Goal: Task Accomplishment & Management: Use online tool/utility

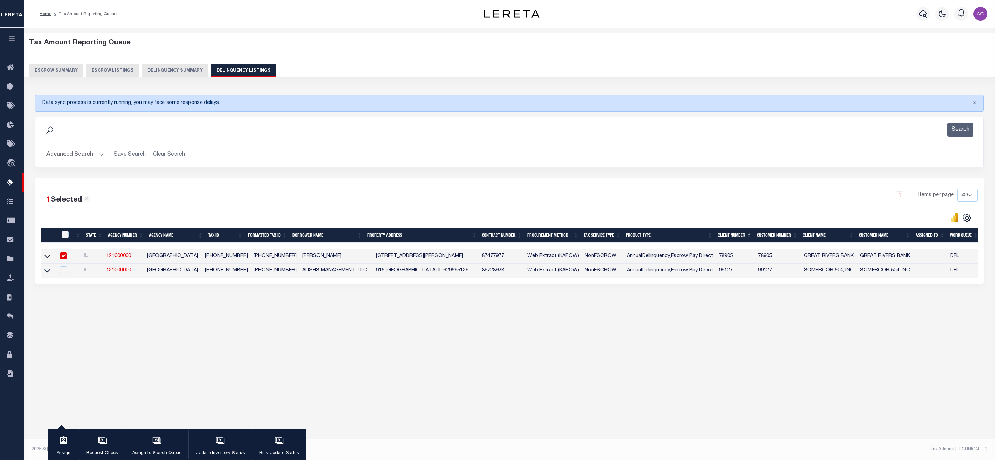
select select
click at [165, 67] on button "Delinquency Summary" at bounding box center [175, 70] width 66 height 13
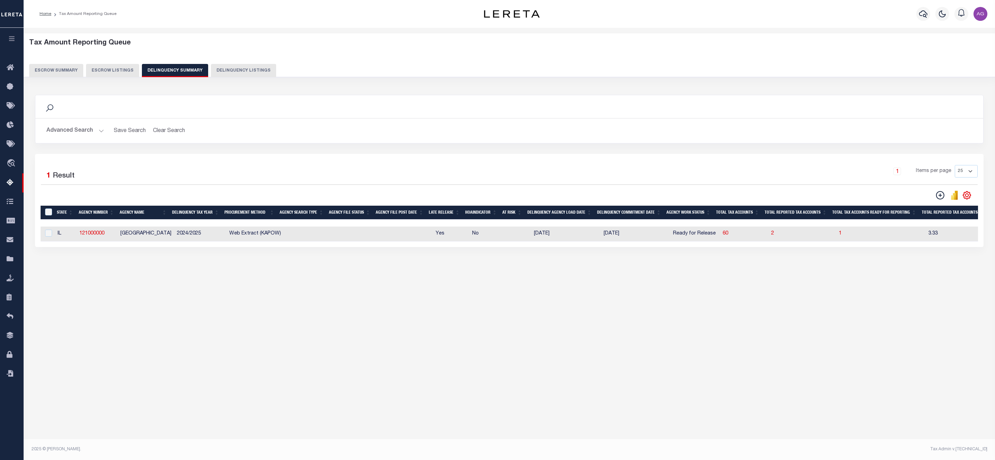
click at [78, 137] on button "Advanced Search" at bounding box center [76, 131] width 58 height 14
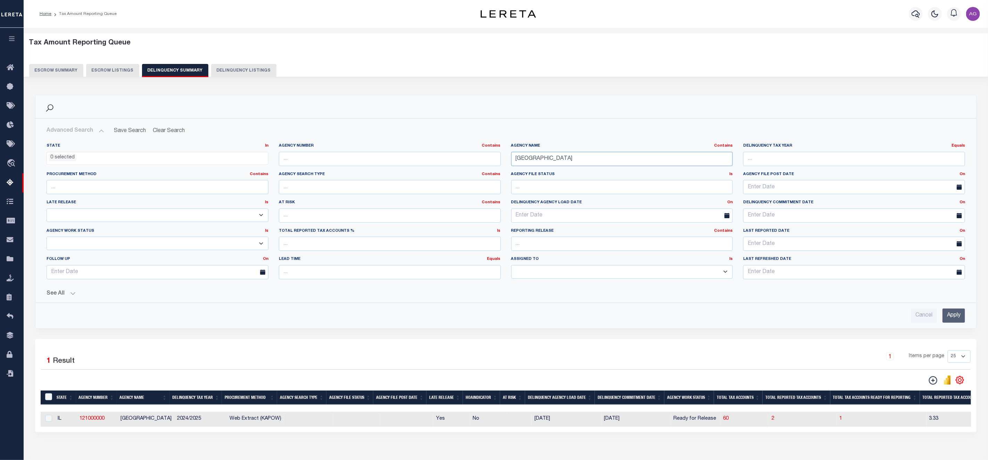
click at [578, 162] on input "[GEOGRAPHIC_DATA]" at bounding box center [622, 159] width 222 height 14
paste input "ALAMEDA"
type input "[GEOGRAPHIC_DATA]"
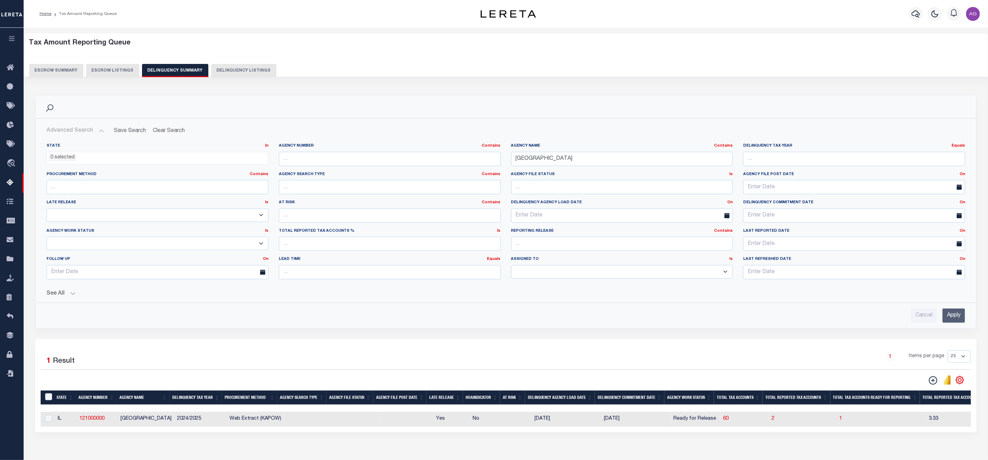
click at [956, 317] on input "Apply" at bounding box center [953, 315] width 23 height 14
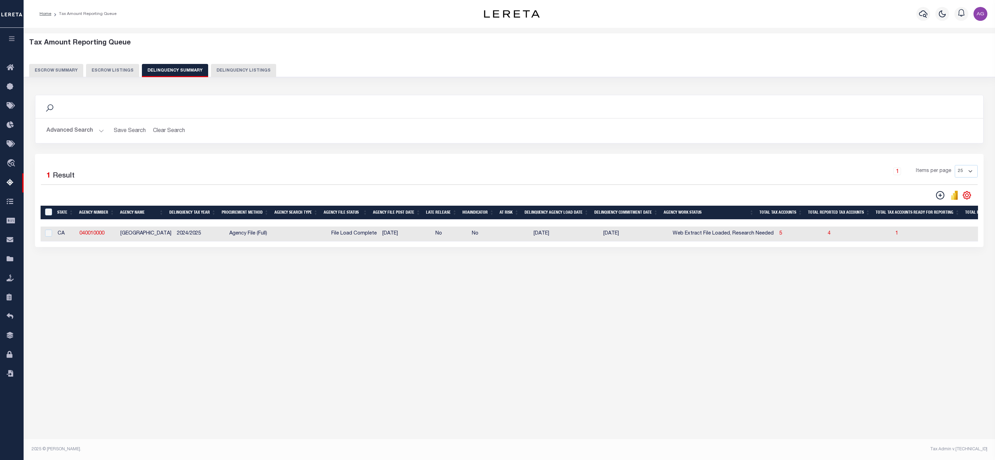
click at [777, 238] on td "5" at bounding box center [801, 233] width 49 height 15
checkbox input "true"
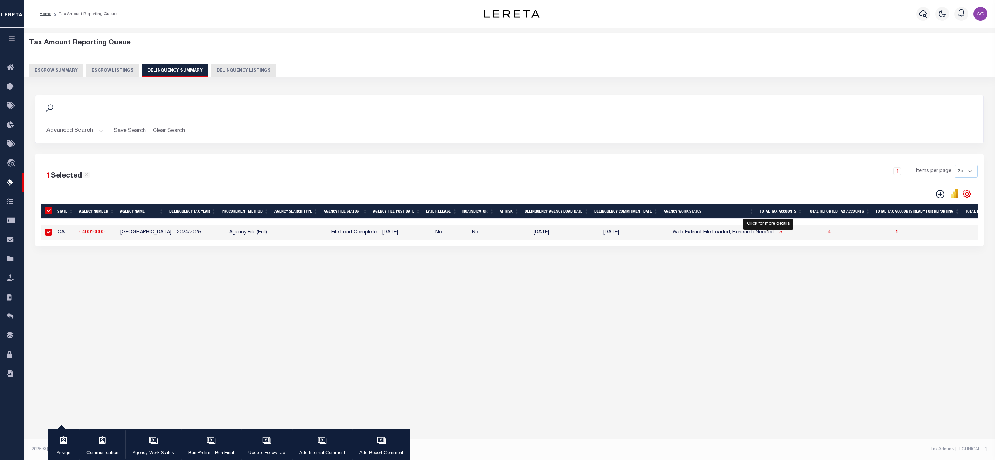
click at [780, 232] on span "5" at bounding box center [781, 232] width 3 height 5
select select "100"
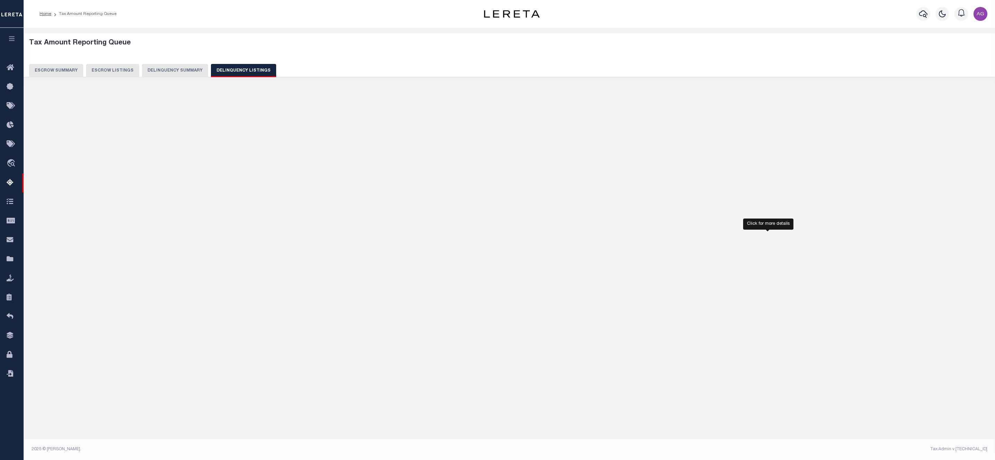
select select "100"
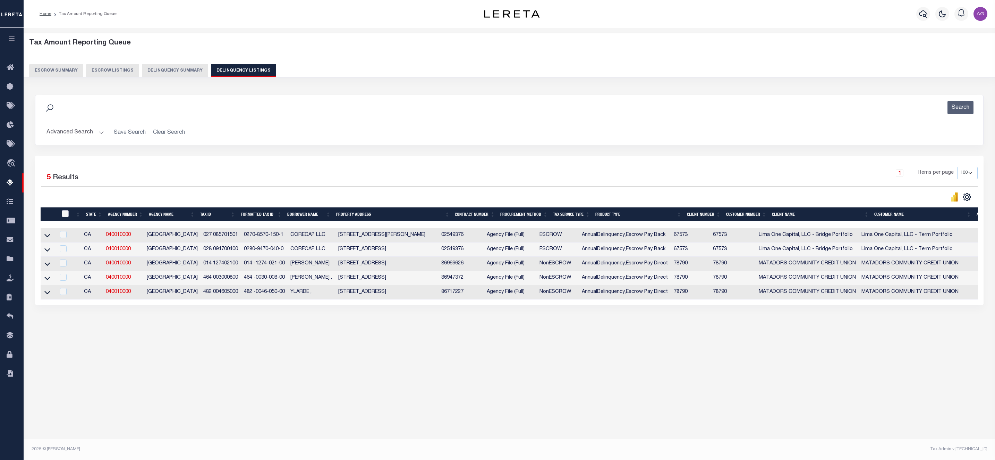
click at [66, 217] on input "checkbox" at bounding box center [65, 213] width 7 height 7
checkbox input "true"
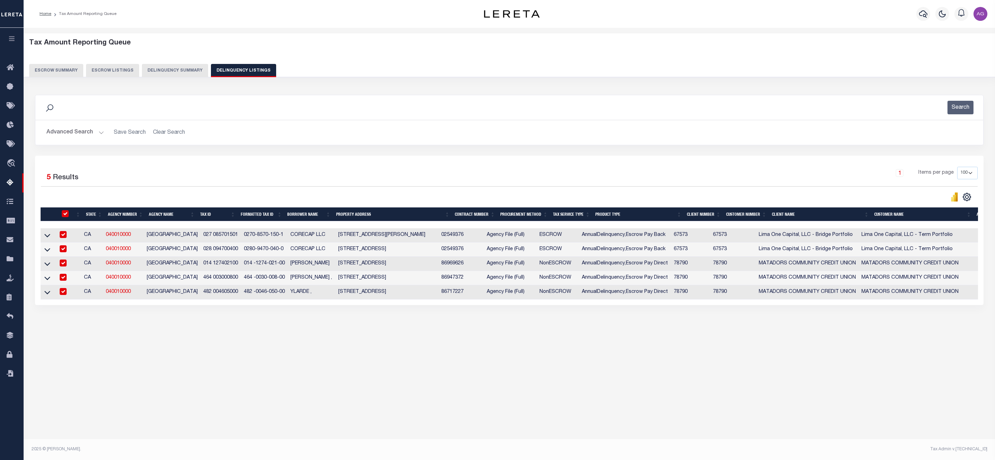
checkbox input "true"
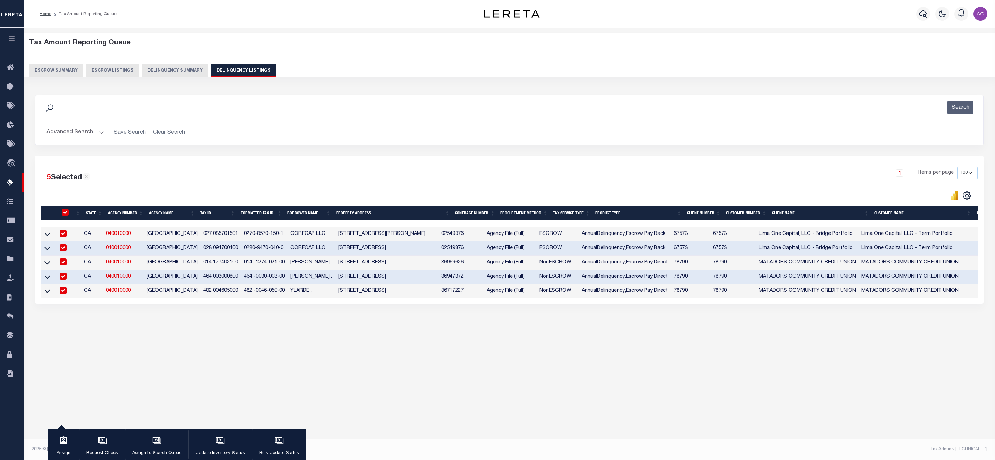
click at [177, 77] on div "Escrow Summary Escrow Listings Delinquency Summary Delinquency Listings" at bounding box center [510, 70] width 972 height 13
click at [221, 443] on icon "button" at bounding box center [221, 440] width 7 height 5
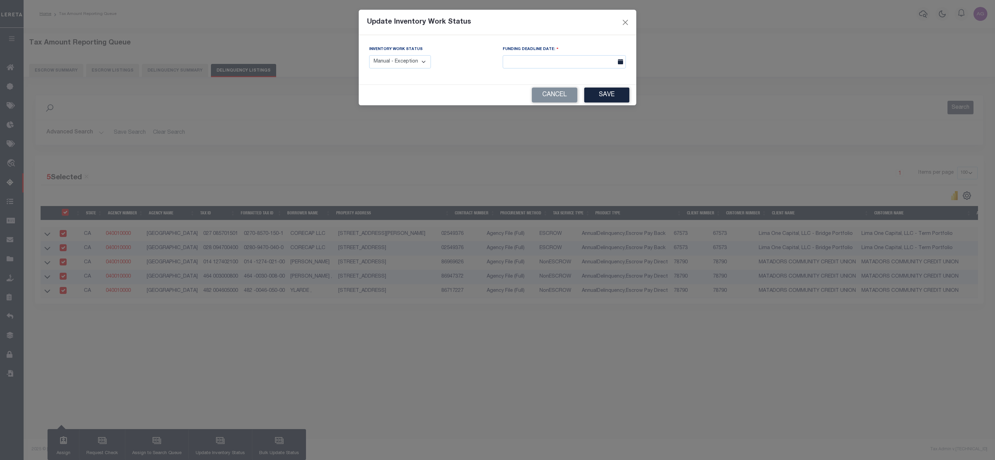
click at [403, 68] on select "Manual - Exception Pended - Awaiting Search Late Add Exception Completed" at bounding box center [400, 62] width 62 height 14
select select "3"
click at [369, 56] on select "Manual - Exception Pended - Awaiting Search Late Add Exception Completed" at bounding box center [400, 62] width 62 height 14
click at [609, 93] on button "Save" at bounding box center [607, 94] width 45 height 15
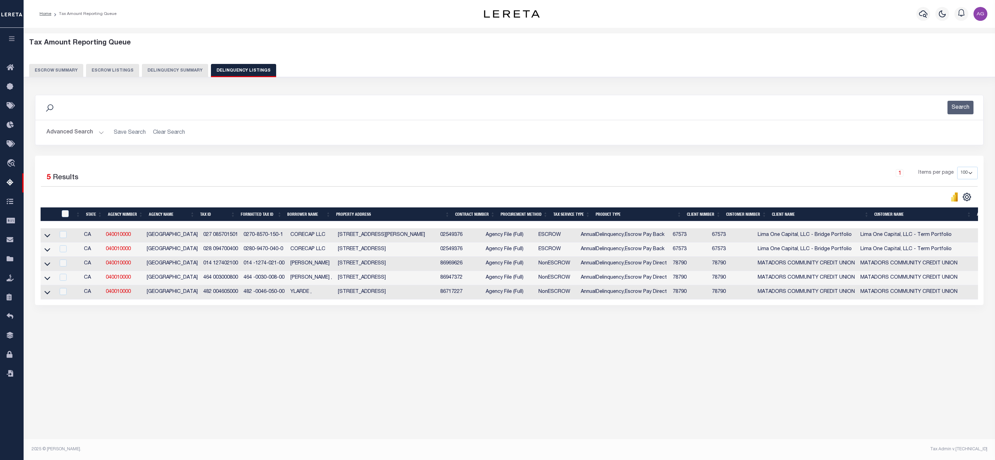
click at [180, 72] on button "Delinquency Summary" at bounding box center [175, 70] width 66 height 13
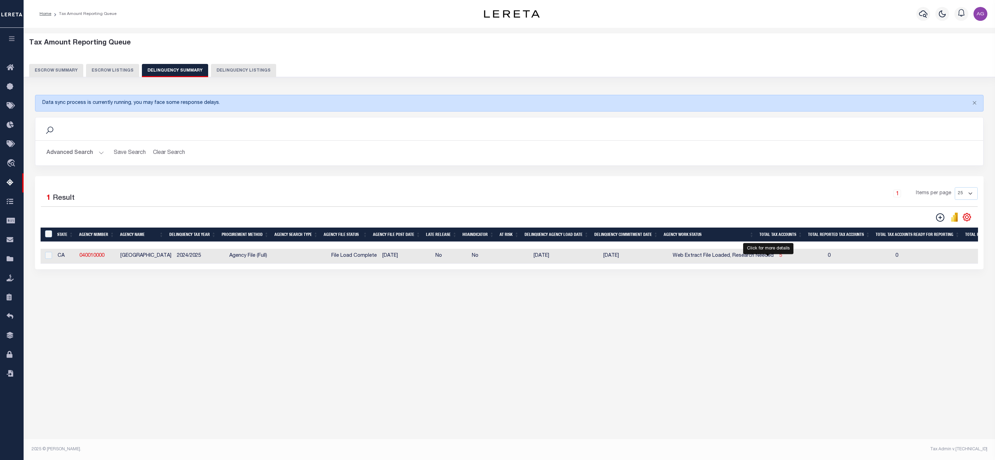
click at [780, 258] on span "5" at bounding box center [781, 255] width 3 height 5
select select "100"
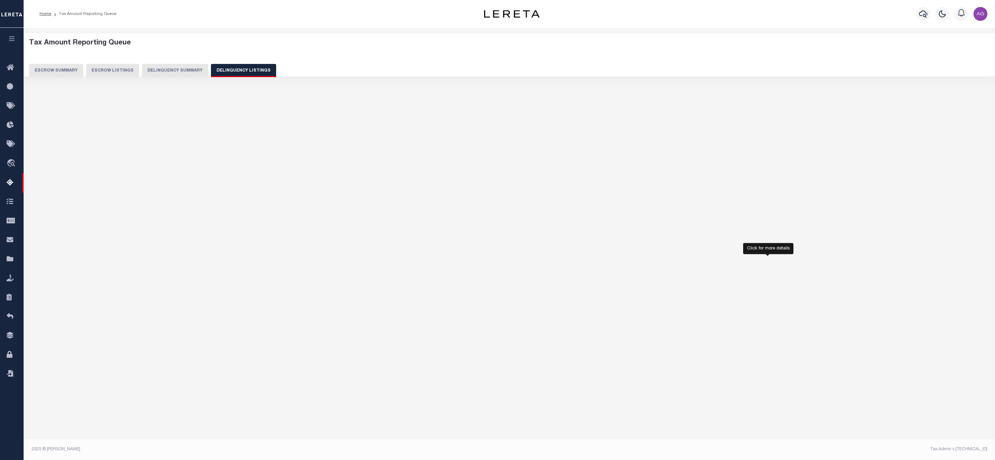
select select "100"
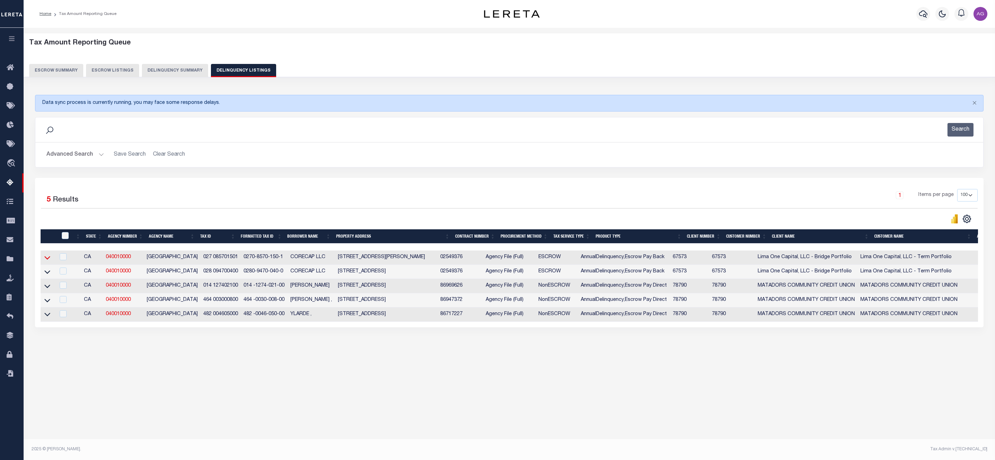
click at [49, 261] on icon at bounding box center [47, 257] width 6 height 7
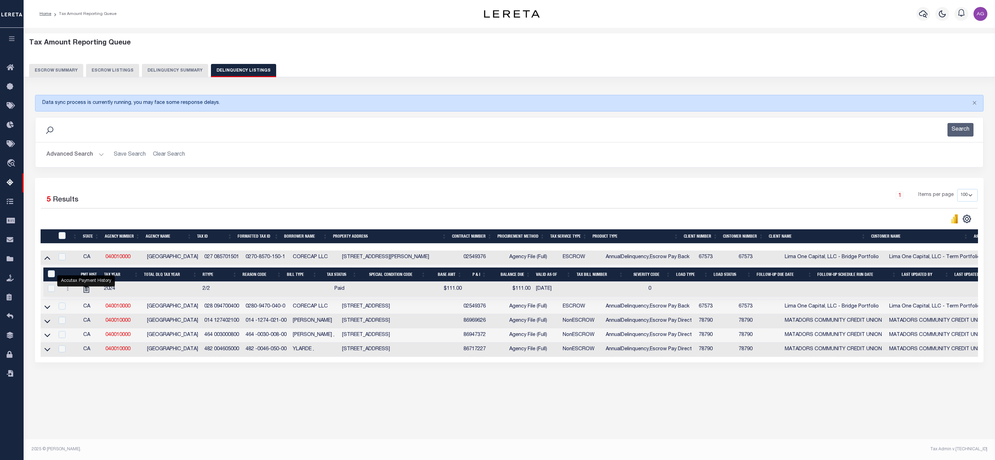
click at [185, 71] on button "Delinquency Summary" at bounding box center [175, 70] width 66 height 13
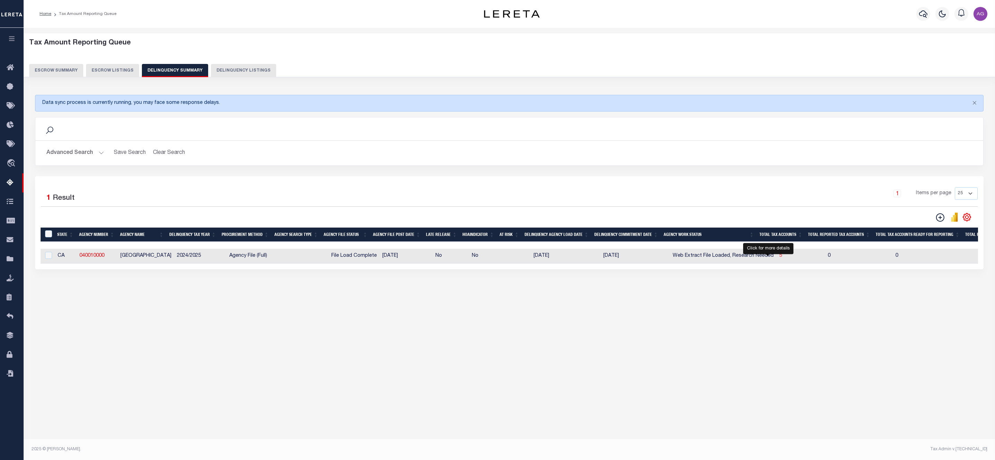
click at [780, 258] on span "5" at bounding box center [781, 255] width 3 height 5
select select "100"
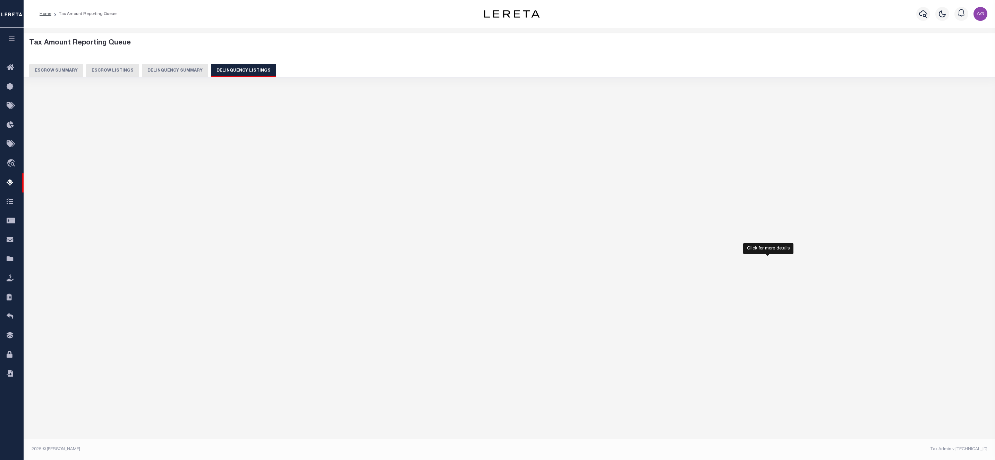
select select "100"
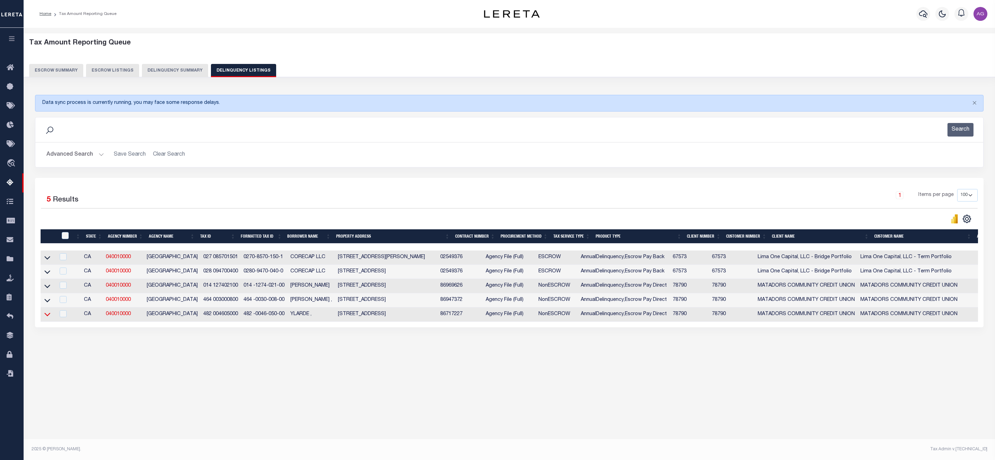
click at [49, 318] on icon at bounding box center [47, 313] width 6 height 7
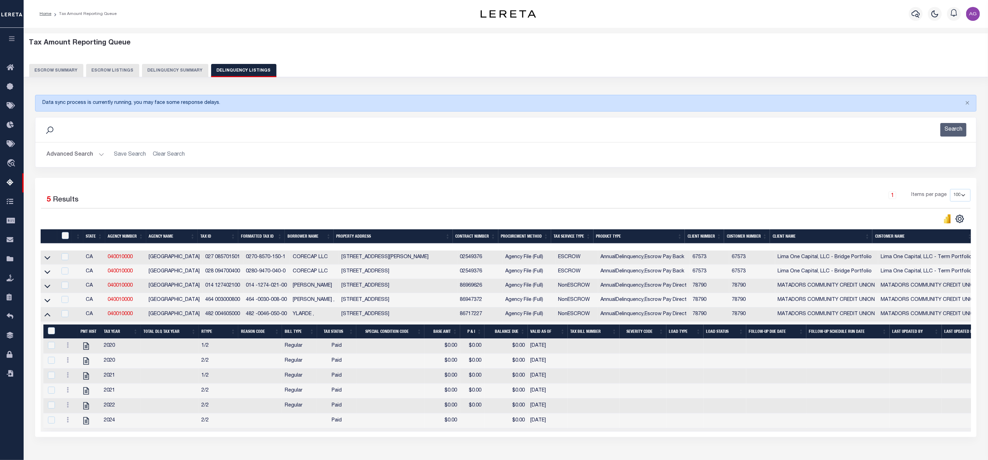
click at [49, 317] on icon at bounding box center [47, 314] width 6 height 3
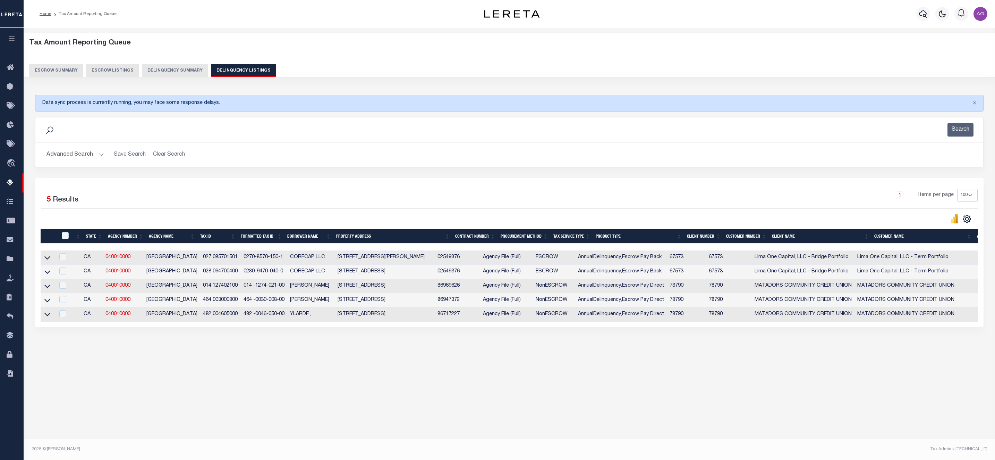
click at [51, 302] on link at bounding box center [47, 299] width 8 height 5
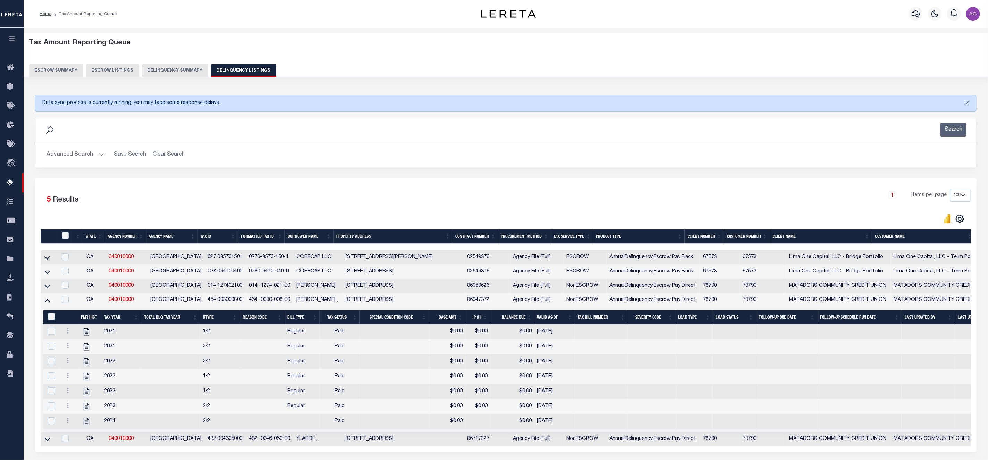
click at [50, 302] on link at bounding box center [47, 299] width 8 height 5
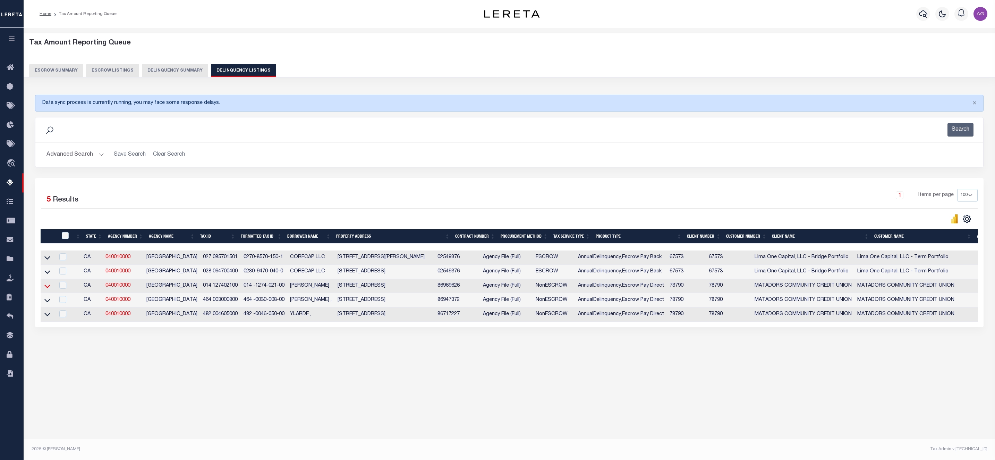
click at [48, 289] on icon at bounding box center [47, 285] width 6 height 7
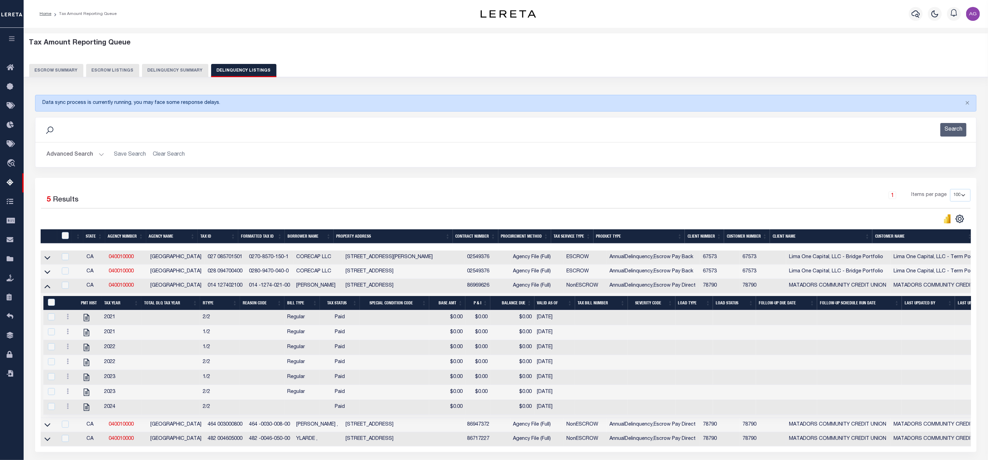
click at [48, 289] on icon at bounding box center [47, 285] width 6 height 7
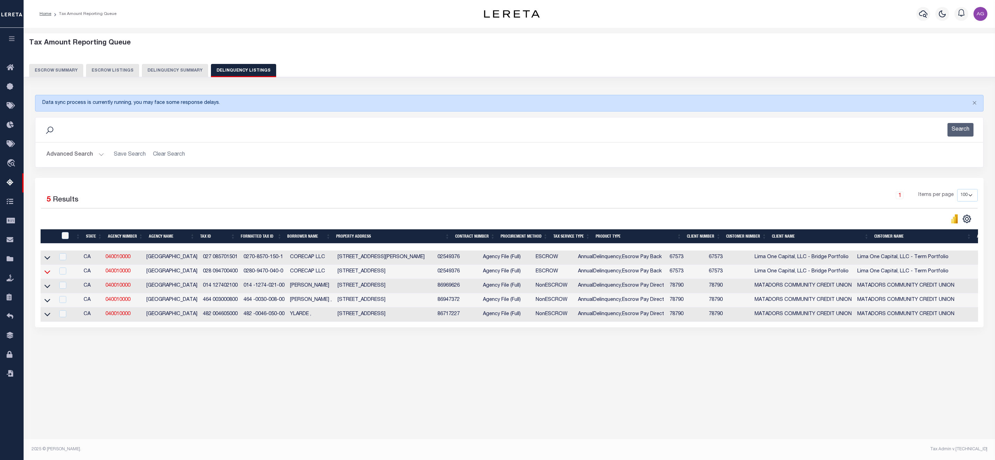
click at [49, 275] on icon at bounding box center [47, 271] width 6 height 7
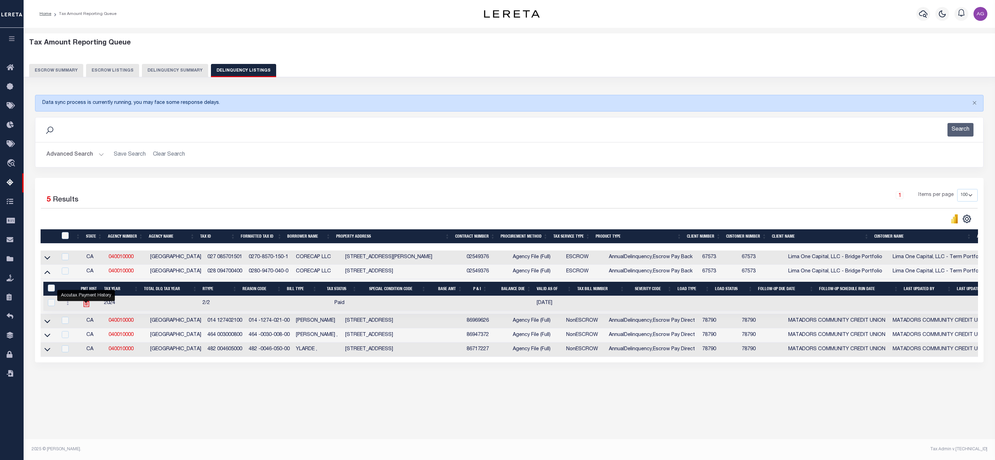
click at [84, 306] on icon "" at bounding box center [87, 302] width 6 height 7
checkbox input "true"
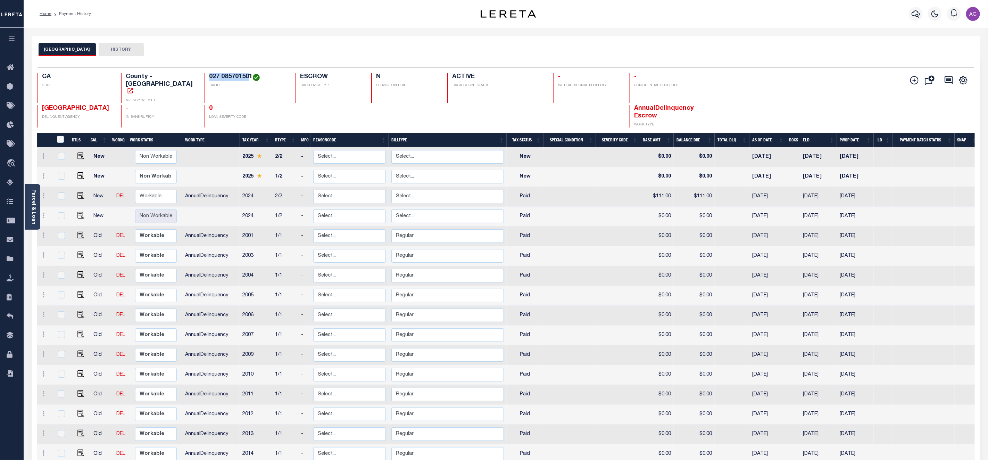
drag, startPoint x: 196, startPoint y: 78, endPoint x: 237, endPoint y: 78, distance: 41.0
click at [237, 78] on h4 "027 085701501" at bounding box center [248, 77] width 78 height 8
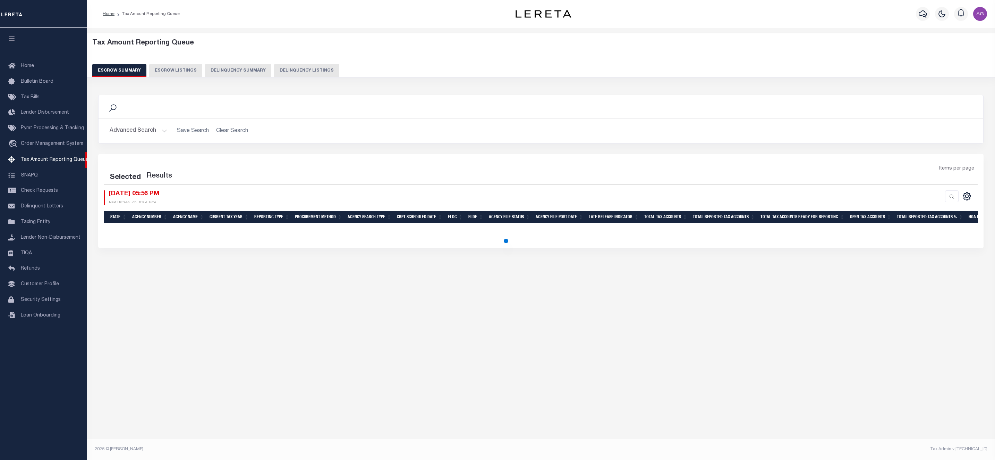
click at [237, 69] on button "Delinquency Summary" at bounding box center [238, 70] width 66 height 13
select select
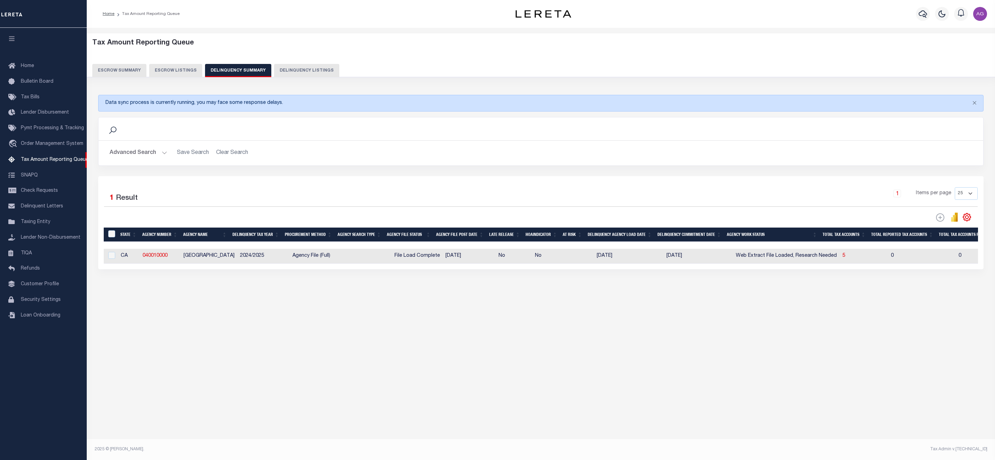
click at [132, 153] on button "Advanced Search" at bounding box center [139, 153] width 58 height 14
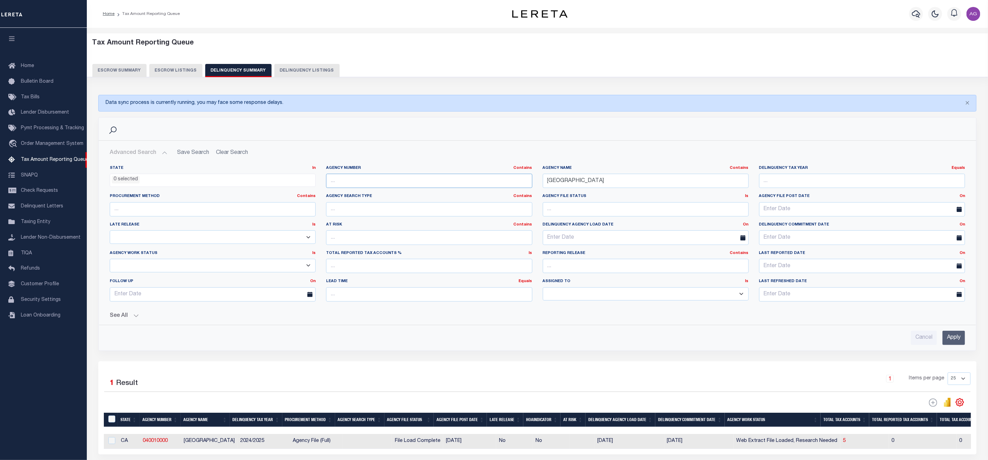
click at [409, 185] on input "text" at bounding box center [429, 181] width 206 height 14
paste input "040150000"
type input "040150000"
click at [666, 193] on div "Agency Name Contains Contains Is ALAMEDA COUNTY" at bounding box center [645, 179] width 216 height 28
click at [663, 181] on input "[GEOGRAPHIC_DATA]" at bounding box center [646, 181] width 206 height 14
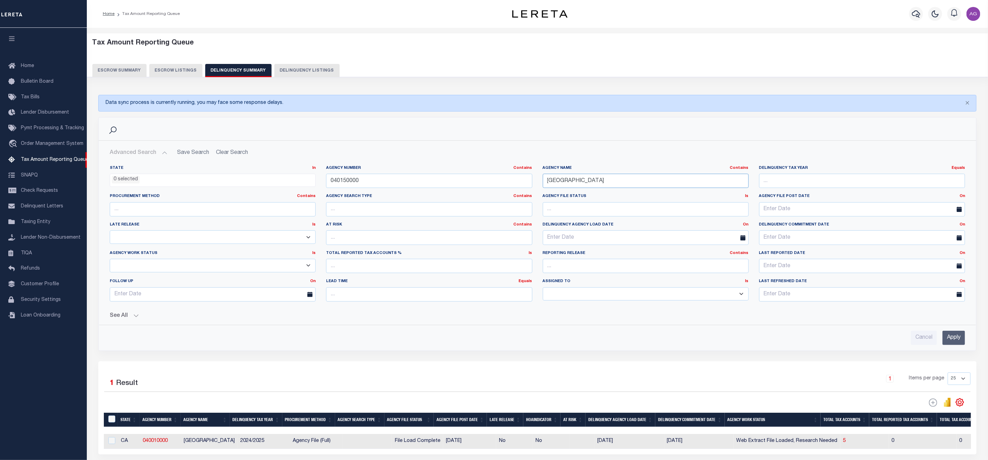
click at [663, 181] on input "[GEOGRAPHIC_DATA]" at bounding box center [646, 181] width 206 height 14
click at [950, 339] on input "Apply" at bounding box center [953, 337] width 23 height 14
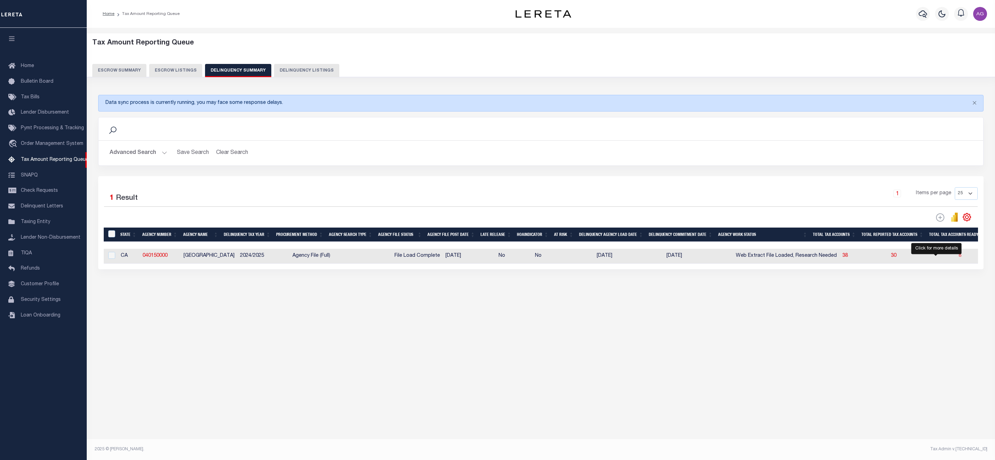
click at [959, 258] on span "8" at bounding box center [960, 255] width 3 height 5
select select "100"
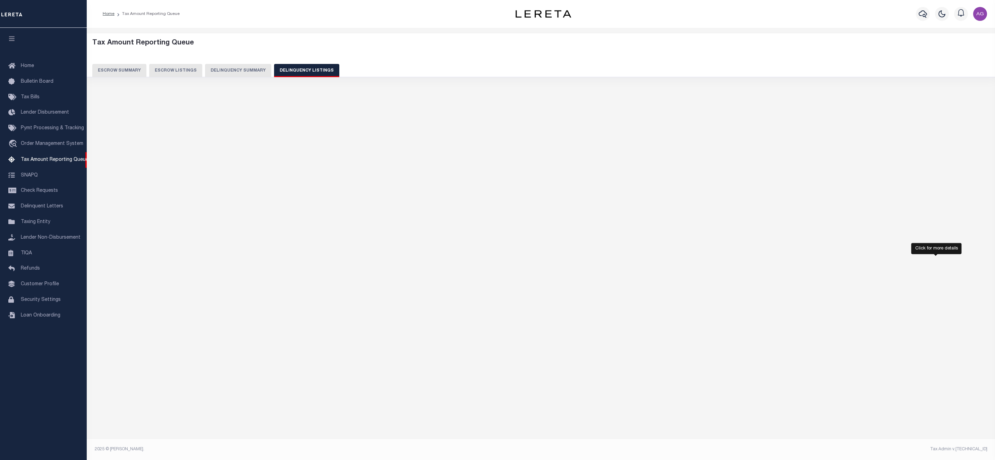
select select "100"
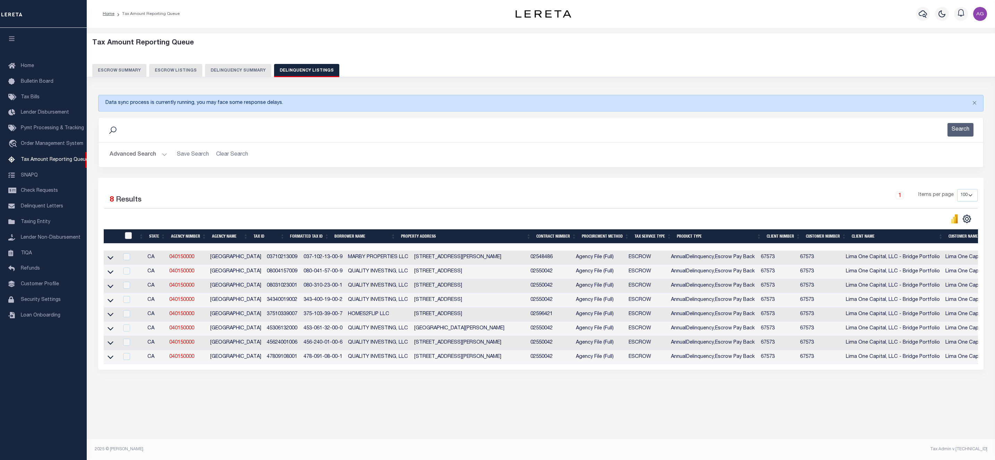
click at [127, 239] on input "checkbox" at bounding box center [128, 235] width 7 height 7
checkbox input "true"
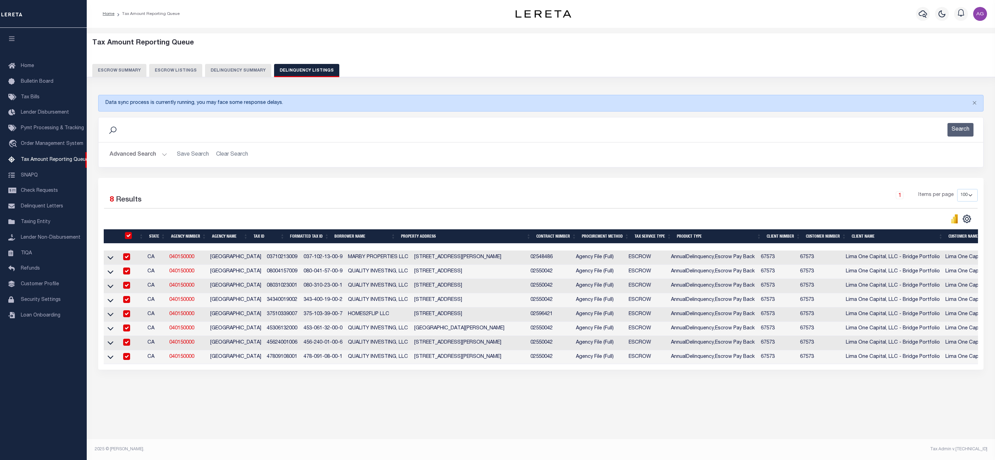
checkbox input "true"
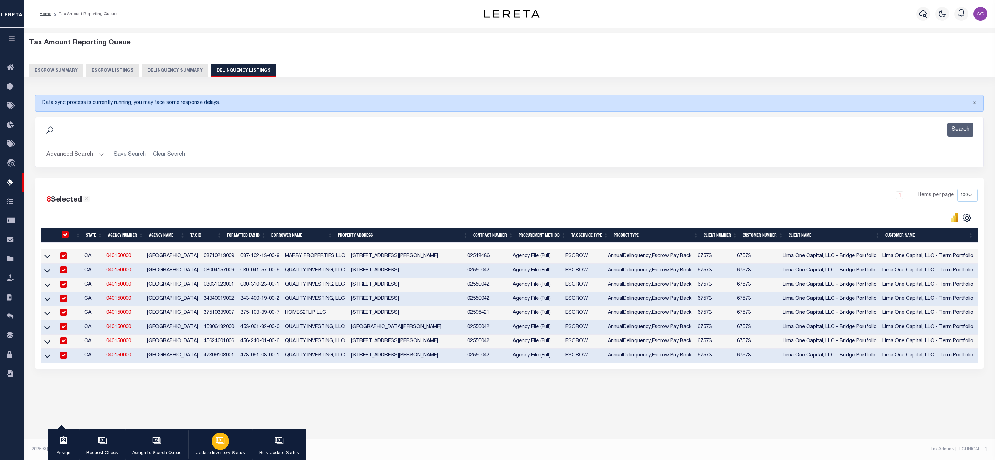
click at [227, 437] on div "button" at bounding box center [220, 440] width 17 height 17
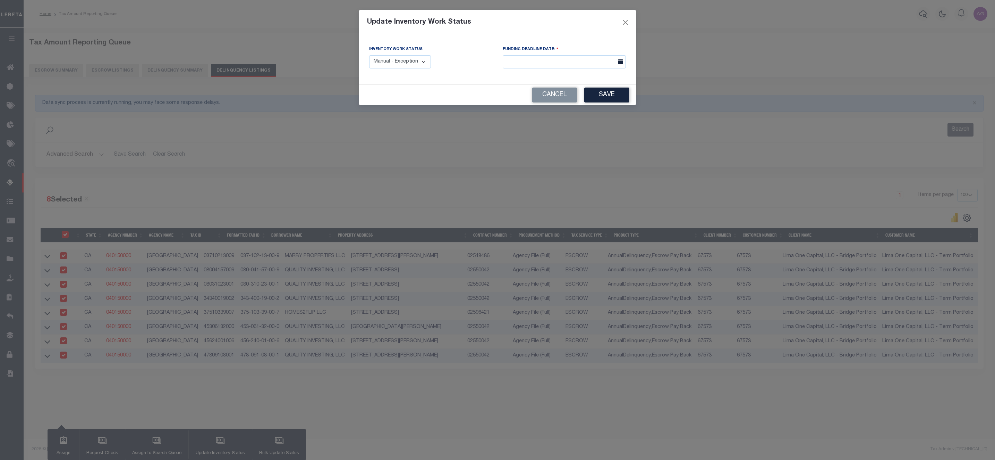
click at [411, 63] on select "Manual - Exception Pended - Awaiting Search Late Add Exception Completed" at bounding box center [400, 62] width 62 height 14
select select "3"
click at [369, 56] on select "Manual - Exception Pended - Awaiting Search Late Add Exception Completed" at bounding box center [400, 62] width 62 height 14
click at [617, 92] on button "Save" at bounding box center [607, 94] width 45 height 15
